Goal: Information Seeking & Learning: Learn about a topic

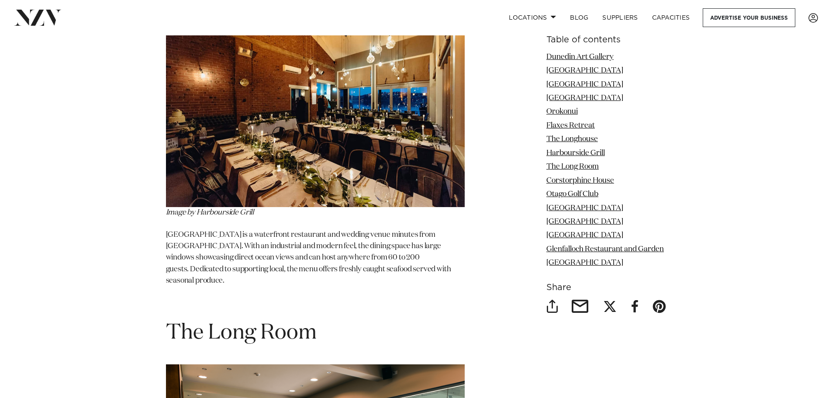
scroll to position [3102, 0]
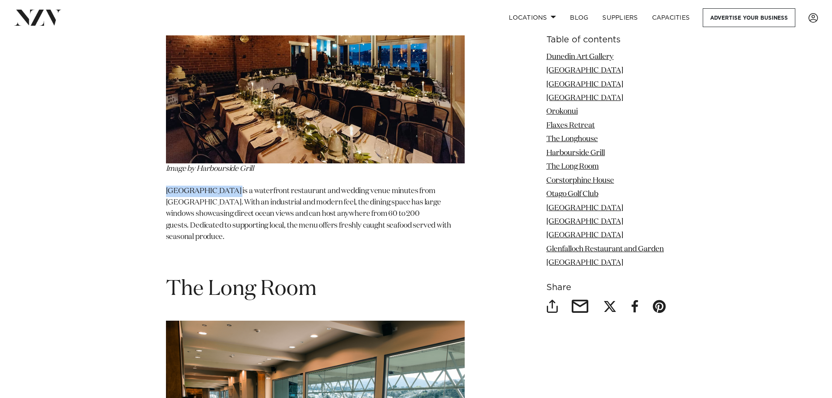
drag, startPoint x: 167, startPoint y: 153, endPoint x: 225, endPoint y: 156, distance: 57.8
click at [225, 186] on p "[GEOGRAPHIC_DATA] is a waterfront restaurant and wedding venue minutes from [GE…" at bounding box center [315, 215] width 299 height 58
copy p "Harbourside Grill"
click at [190, 253] on p at bounding box center [315, 258] width 299 height 11
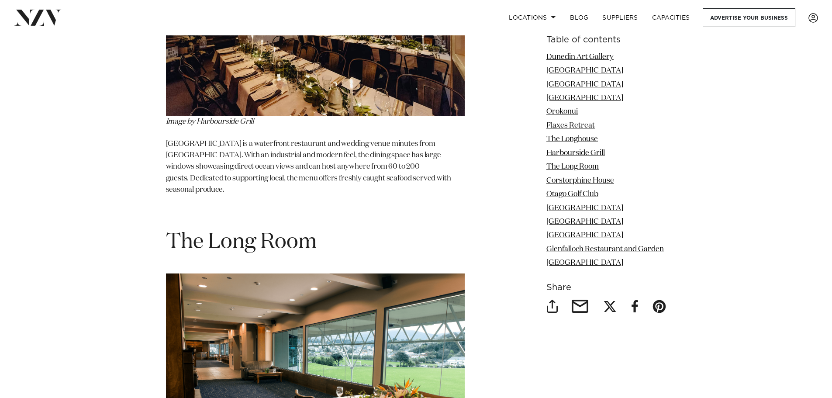
scroll to position [3190, 0]
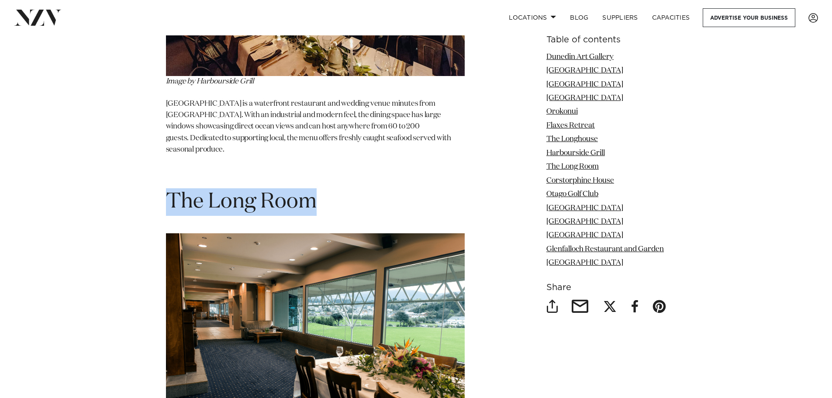
drag, startPoint x: 338, startPoint y: 156, endPoint x: 163, endPoint y: 154, distance: 174.8
click at [163, 154] on div "19 of the Best Dunedin Wedding Venues by [PERSON_NAME] | [DATE] [GEOGRAPHIC_DAT…" at bounding box center [416, 93] width 615 height 5845
copy h1 "The Long Room"
click at [379, 139] on section "19 of the Best Dunedin Wedding Venues by [PERSON_NAME] | [DATE] [GEOGRAPHIC_DAT…" at bounding box center [315, 93] width 299 height 5845
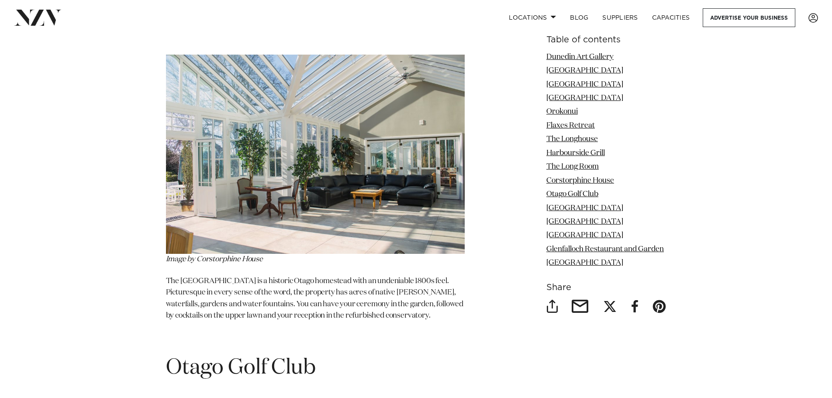
scroll to position [3714, 0]
drag, startPoint x: 340, startPoint y: 281, endPoint x: 430, endPoint y: 277, distance: 89.7
click at [430, 277] on p "The [GEOGRAPHIC_DATA] is a historic Otago homestead with an undeniable 1800s fe…" at bounding box center [315, 298] width 299 height 46
drag, startPoint x: 387, startPoint y: 305, endPoint x: 380, endPoint y: 306, distance: 7.0
click at [387, 331] on p at bounding box center [315, 336] width 299 height 11
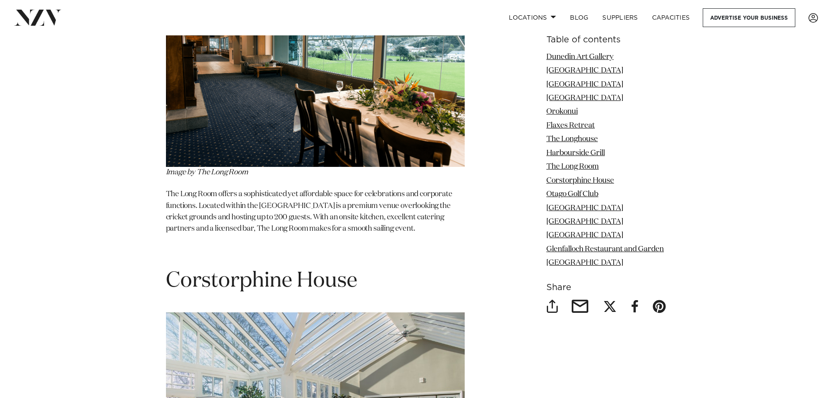
scroll to position [3452, 0]
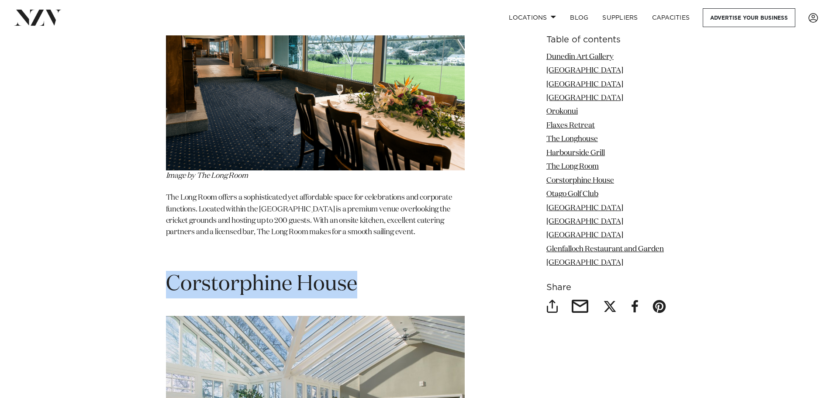
drag, startPoint x: 380, startPoint y: 249, endPoint x: 166, endPoint y: 243, distance: 214.2
click at [166, 271] on h1 "Corstorphine House" at bounding box center [315, 285] width 299 height 28
copy h1 "Corstorphine House"
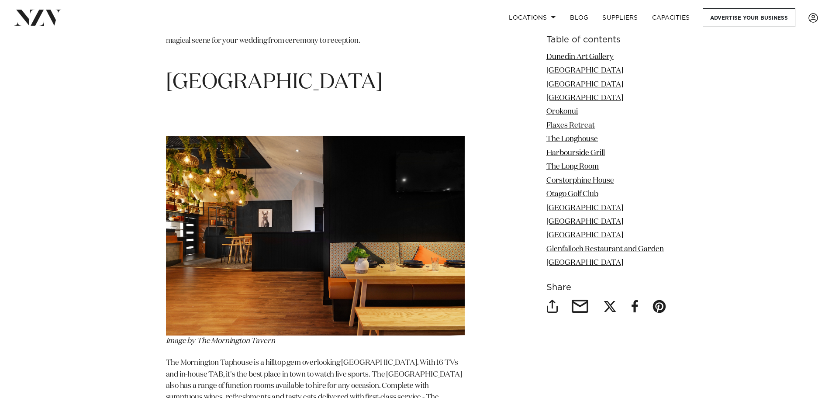
scroll to position [5855, 0]
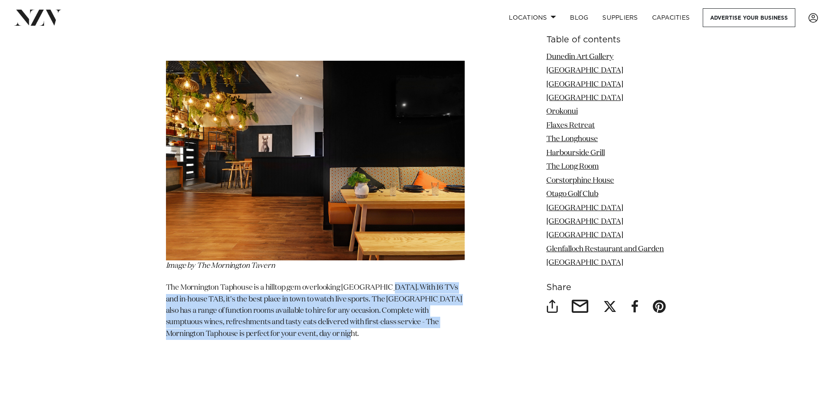
drag, startPoint x: 386, startPoint y: 239, endPoint x: 420, endPoint y: 287, distance: 58.7
click at [420, 287] on p "The Mornington Taphouse is a hilltop gem overlooking [GEOGRAPHIC_DATA]. With 16…" at bounding box center [315, 311] width 299 height 58
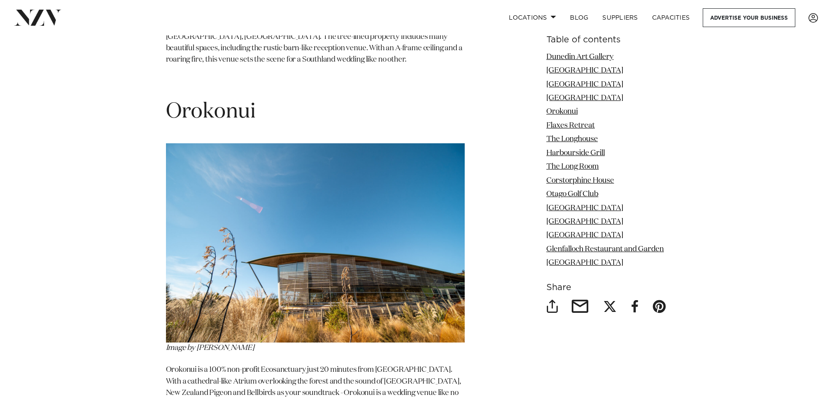
scroll to position [1966, 0]
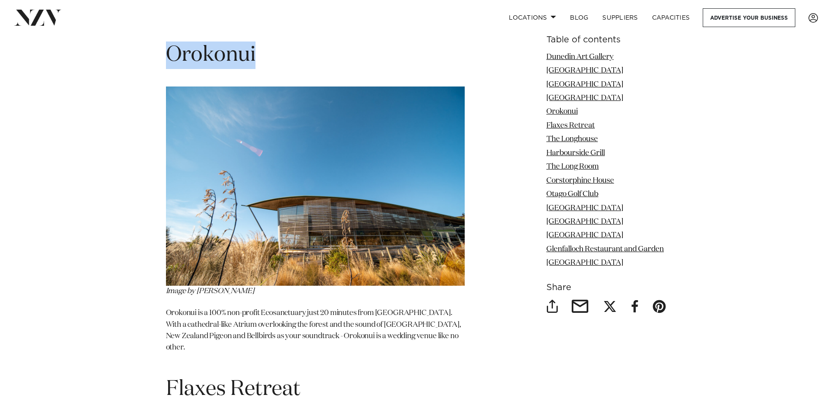
drag, startPoint x: 252, startPoint y: 45, endPoint x: 167, endPoint y: 42, distance: 84.8
click at [167, 42] on h1 "Orokonui" at bounding box center [315, 56] width 299 height 28
copy h1 "Orokonui"
